Goal: Find specific page/section: Find specific page/section

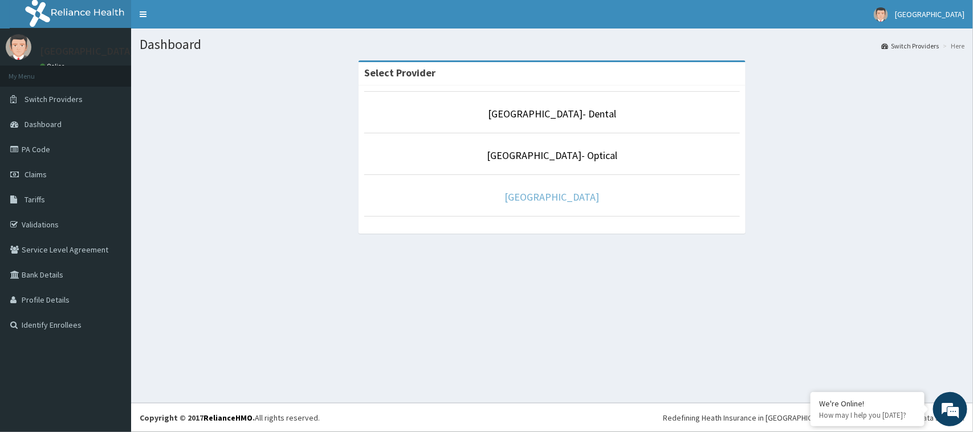
click at [551, 198] on link "[GEOGRAPHIC_DATA]" at bounding box center [552, 196] width 95 height 13
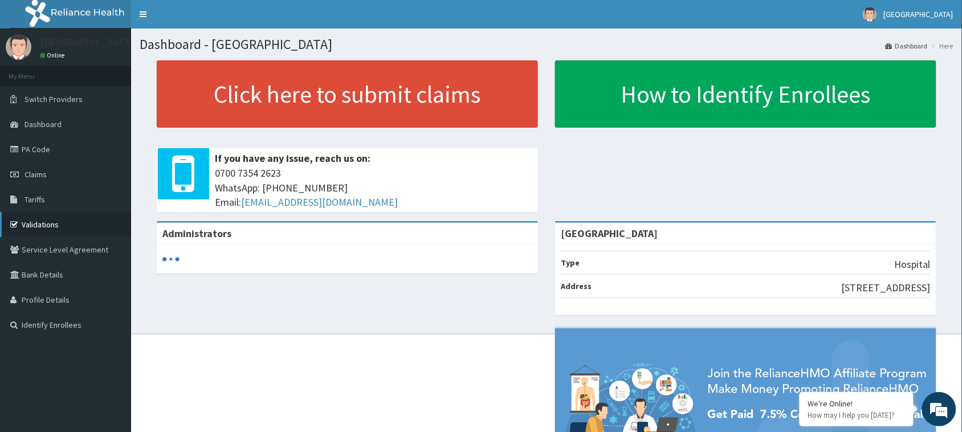
click at [28, 217] on link "Validations" at bounding box center [65, 224] width 131 height 25
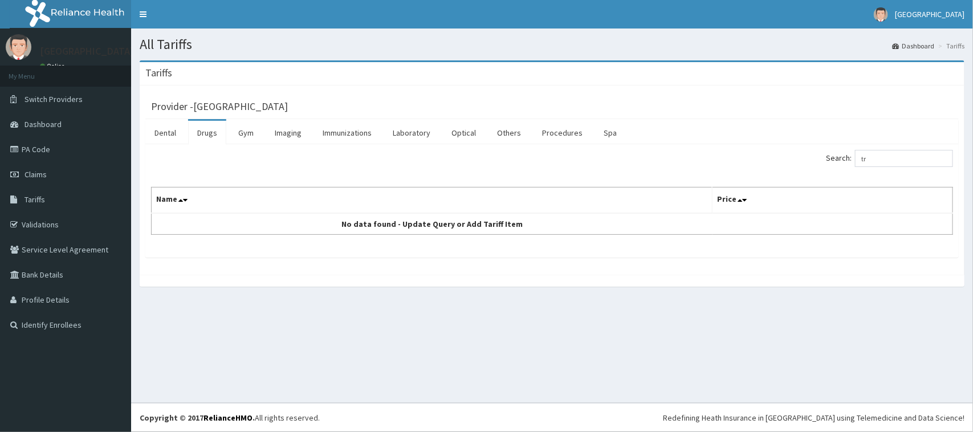
type input "t"
type input "f"
type input "m"
type input "dermo"
click at [34, 151] on link "PA Code" at bounding box center [65, 149] width 131 height 25
